Goal: Task Accomplishment & Management: Manage account settings

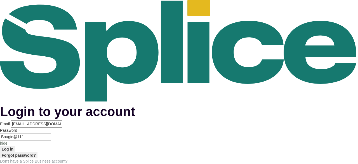
click at [15, 146] on button "Log in" at bounding box center [7, 149] width 15 height 6
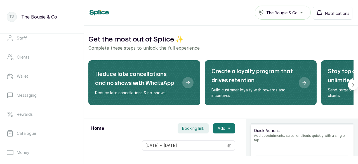
click at [42, 68] on ul "Home Calendar Sales Staff Clients Wallet Messaging Rewards Catalogue Money Repo…" at bounding box center [41, 104] width 75 height 263
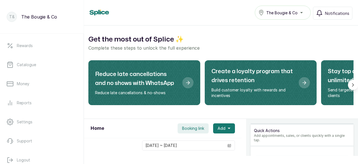
scroll to position [139, 0]
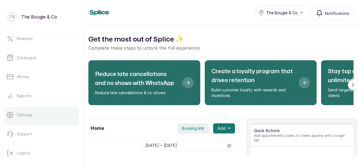
click at [38, 116] on link "Settings" at bounding box center [41, 115] width 75 height 16
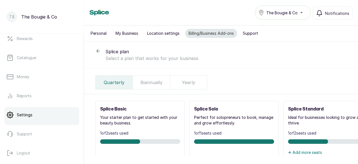
scroll to position [139, 0]
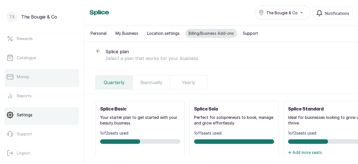
click at [38, 78] on link "Money" at bounding box center [41, 77] width 75 height 16
